Goal: Task Accomplishment & Management: Manage account settings

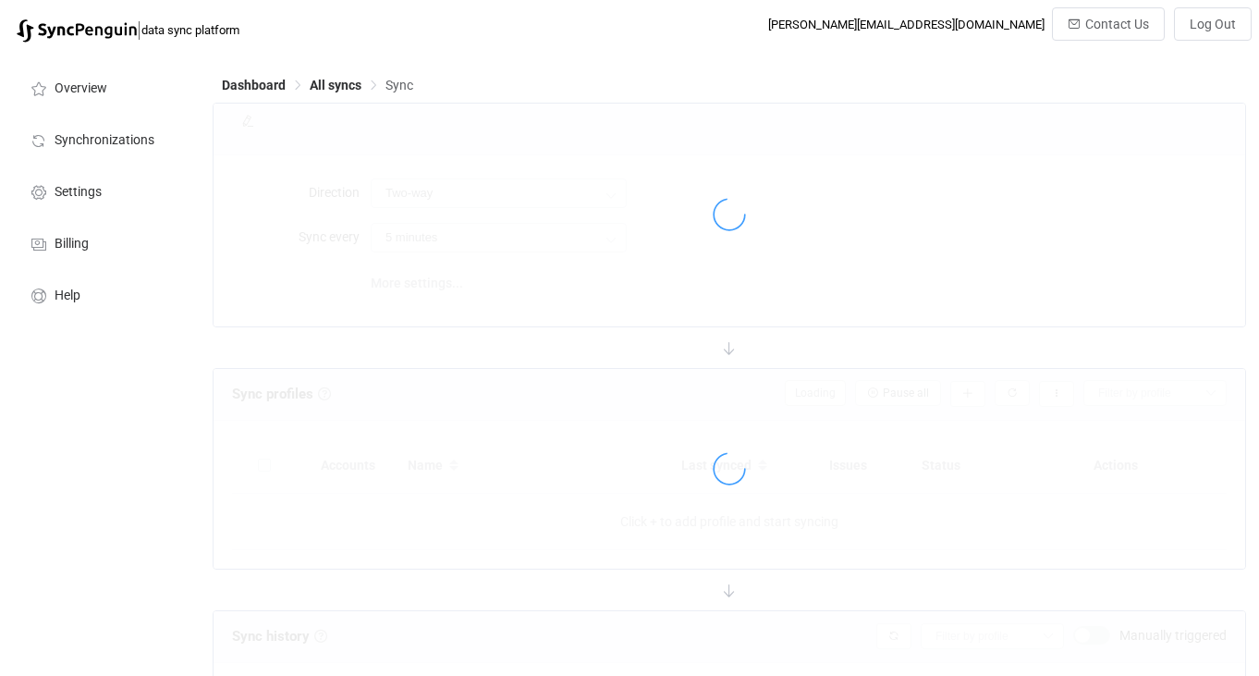
type input "A → B"
type input "10 minutes"
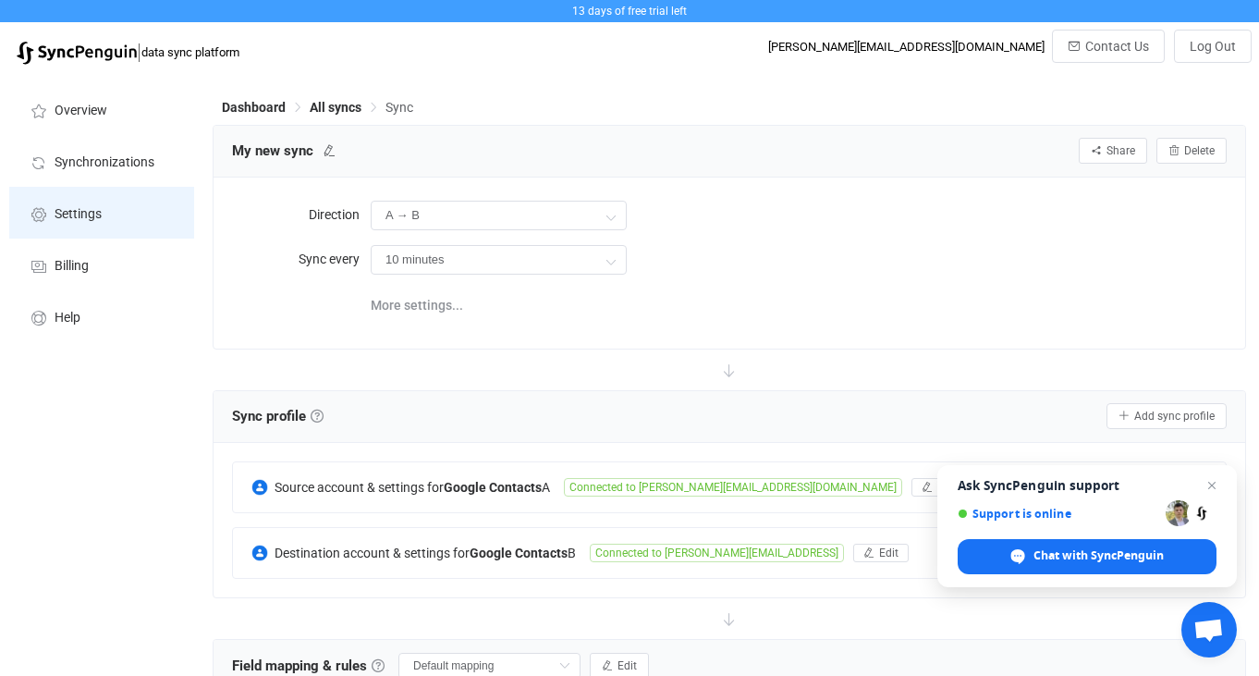
click at [68, 217] on span "Settings" at bounding box center [78, 214] width 47 height 15
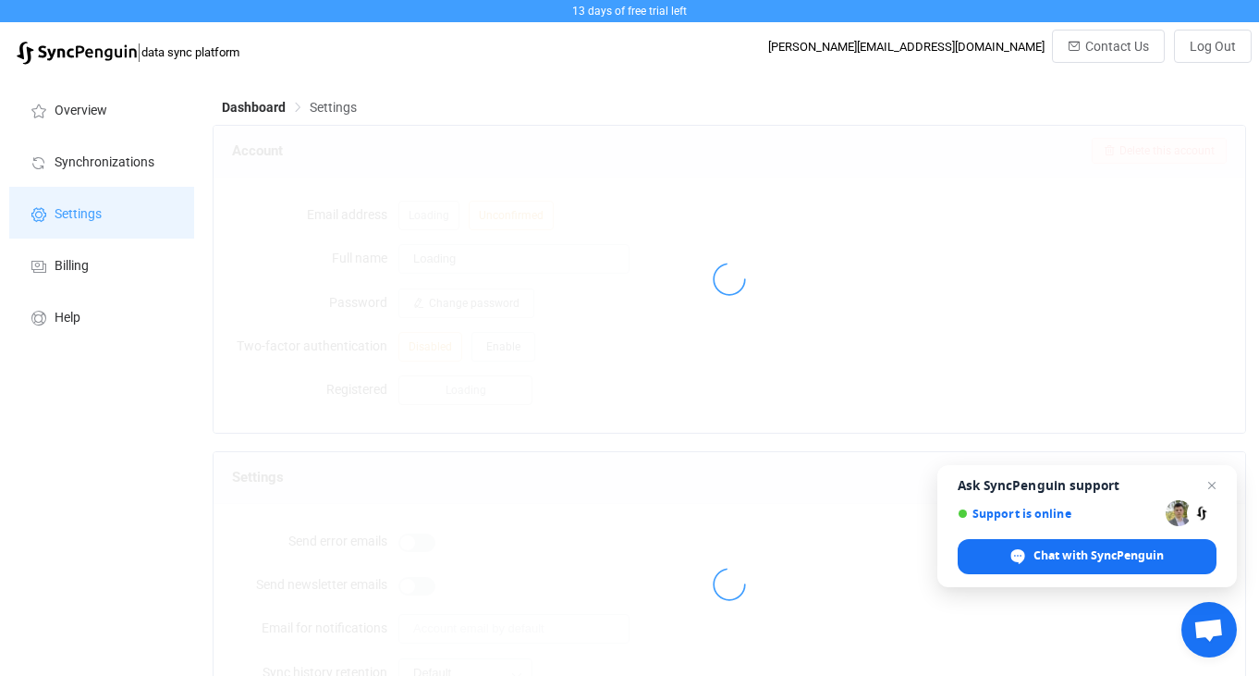
type input "[PERSON_NAME]"
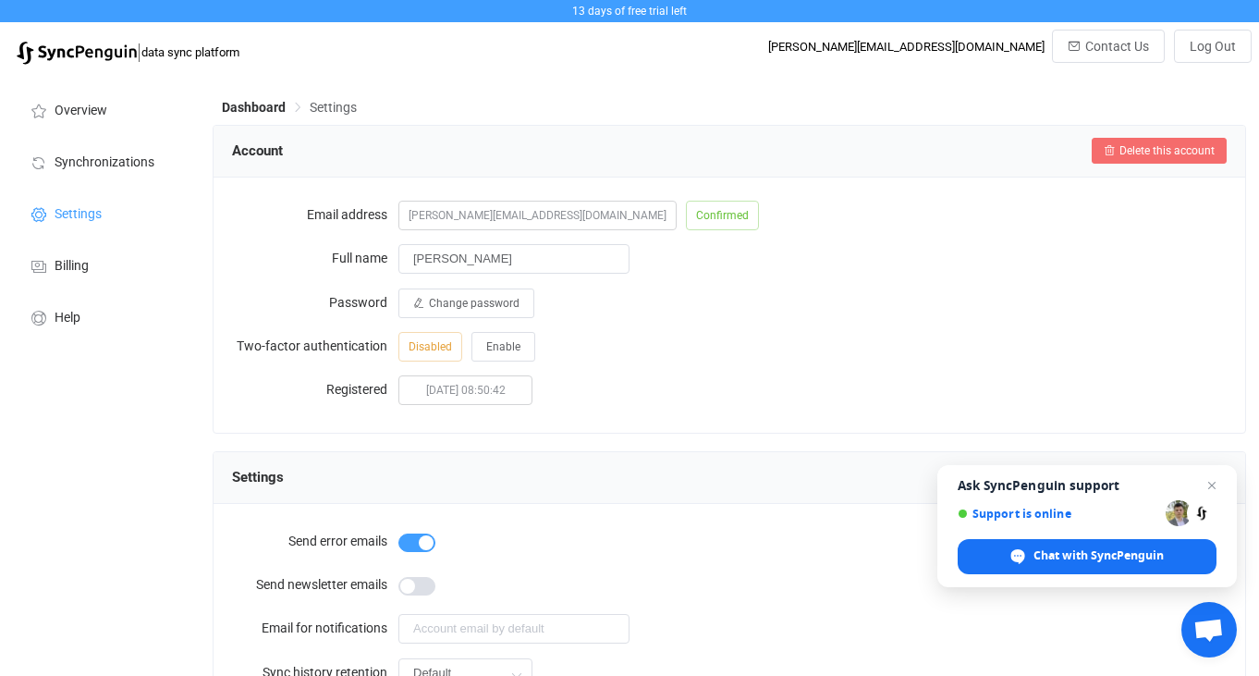
click at [1153, 161] on button "Delete this account" at bounding box center [1159, 151] width 135 height 26
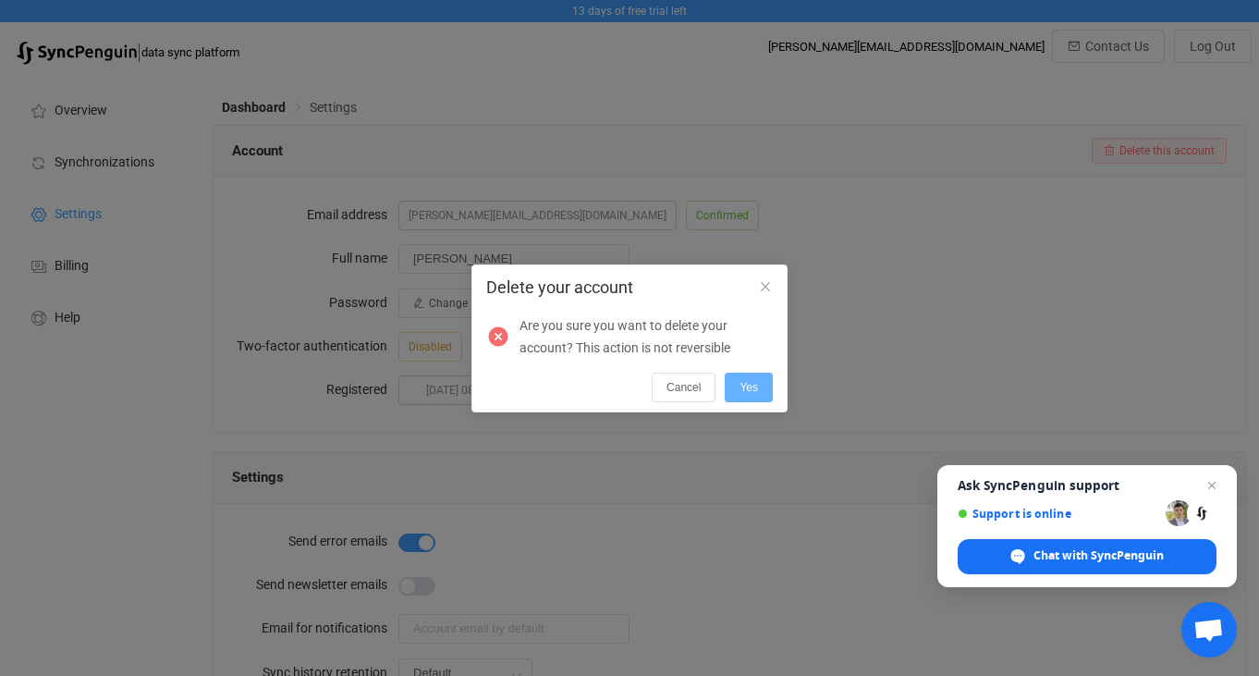
click at [752, 374] on button "Yes" at bounding box center [749, 388] width 48 height 30
